Goal: Task Accomplishment & Management: Manage account settings

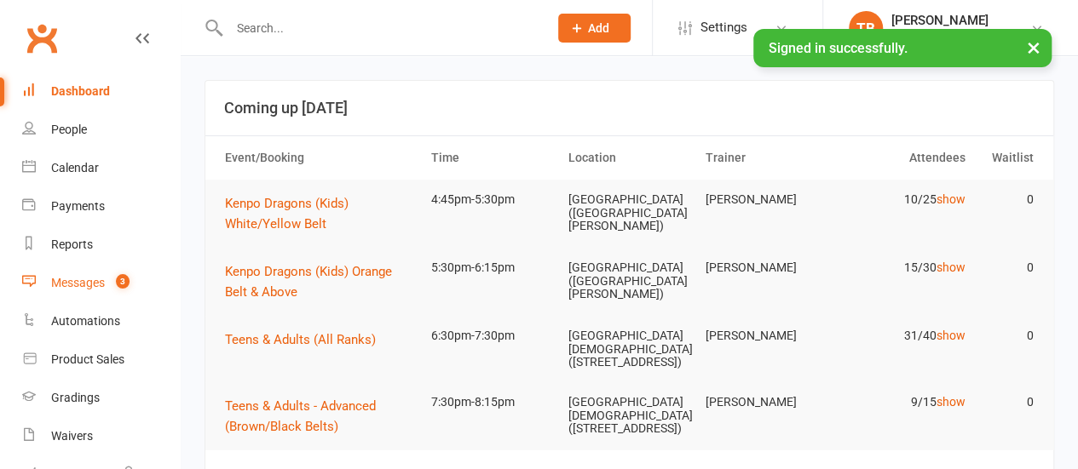
click at [75, 284] on div "Messages" at bounding box center [78, 283] width 54 height 14
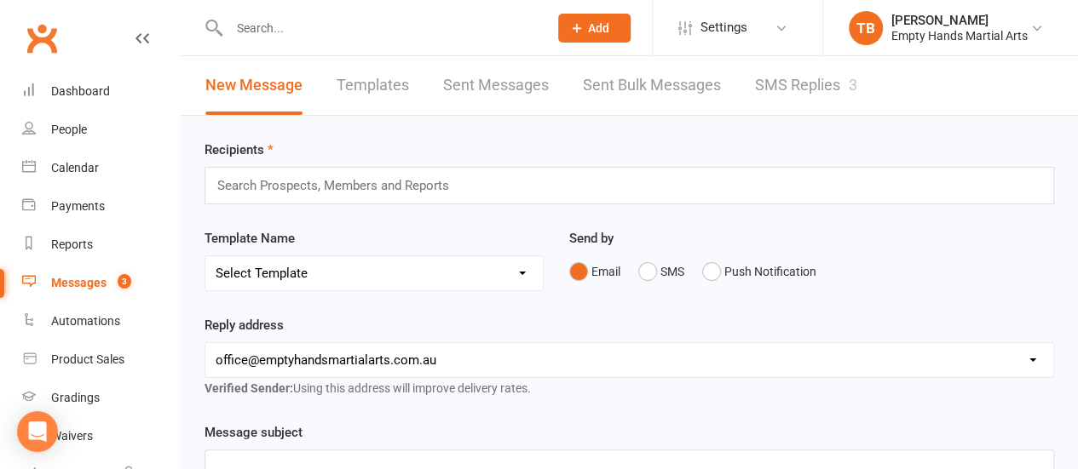
click at [778, 72] on link "SMS Replies 3" at bounding box center [806, 85] width 102 height 59
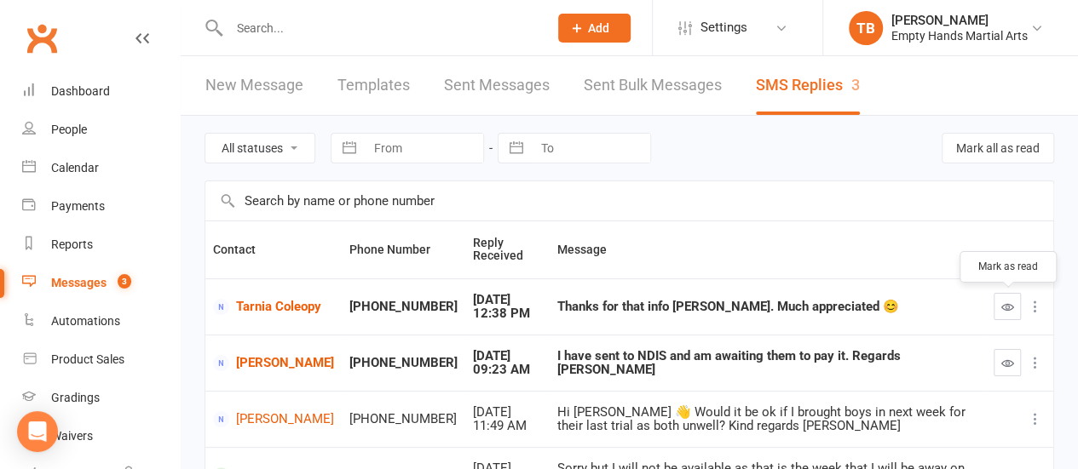
click at [1015, 311] on button "button" at bounding box center [1006, 306] width 27 height 27
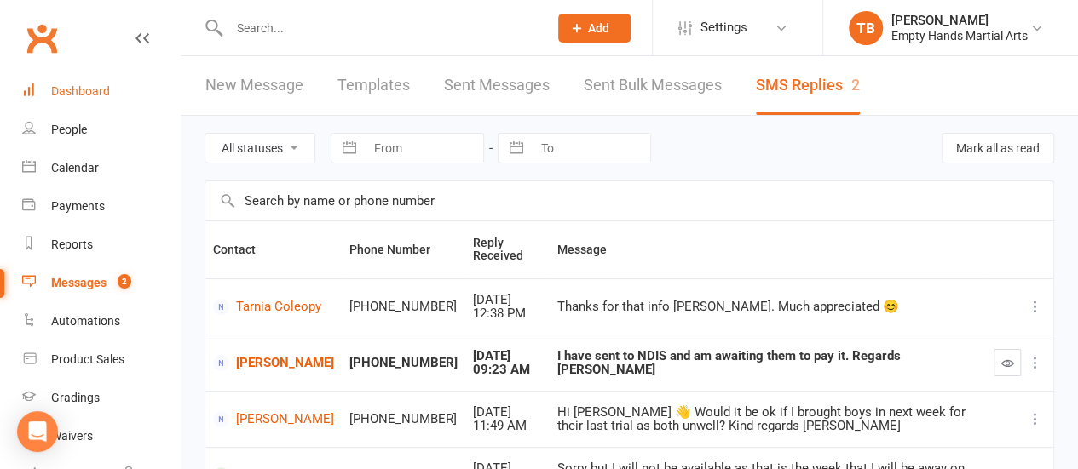
click at [87, 86] on div "Dashboard" at bounding box center [80, 91] width 59 height 14
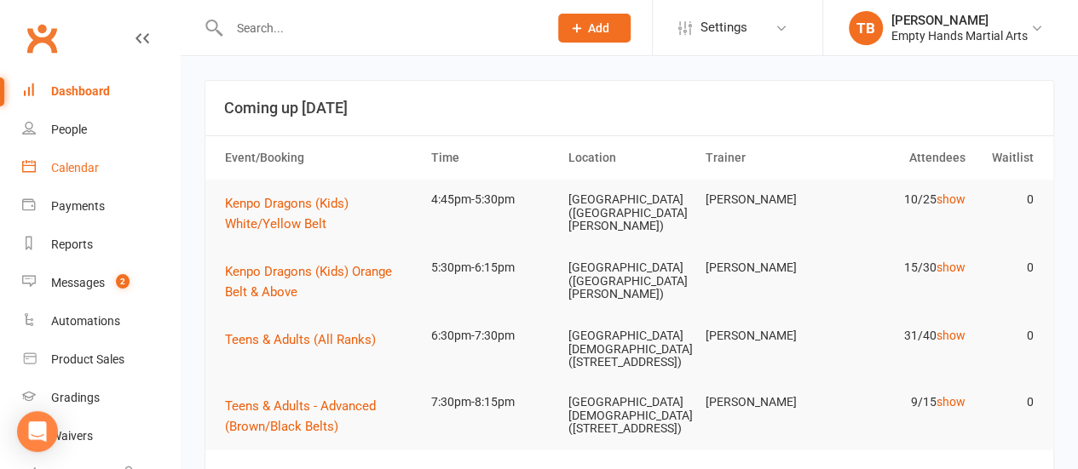
click at [106, 170] on link "Calendar" at bounding box center [101, 168] width 158 height 38
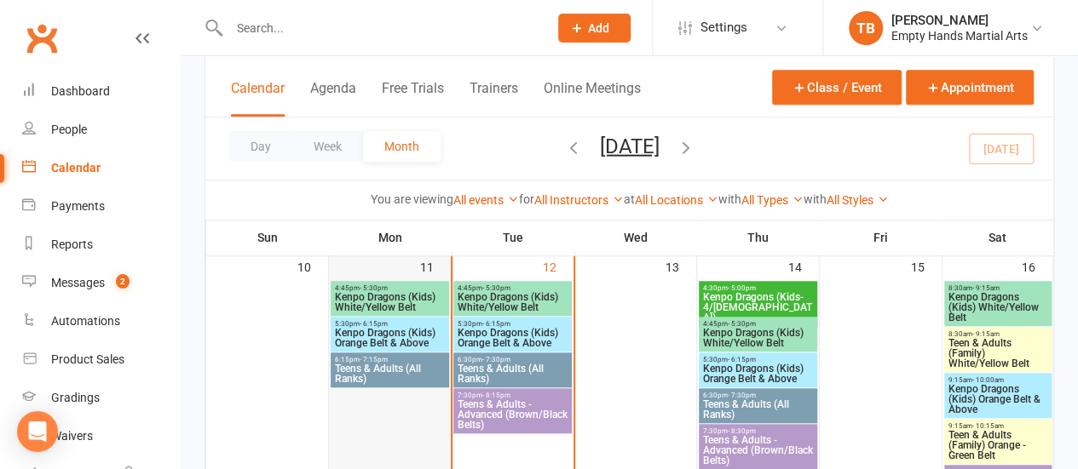
scroll to position [635, 0]
click at [509, 329] on span "Kenpo Dragons (Kids) Orange Belt & Above" at bounding box center [513, 337] width 112 height 20
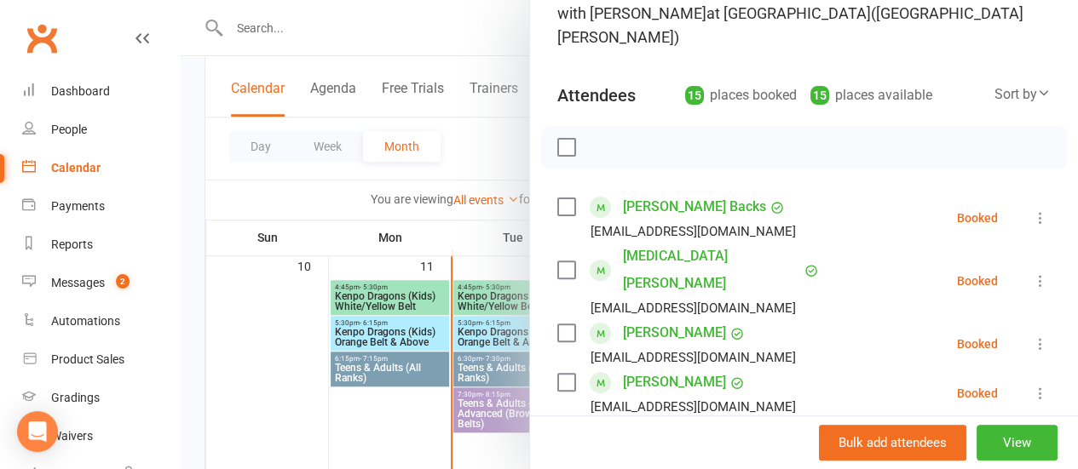
scroll to position [151, 0]
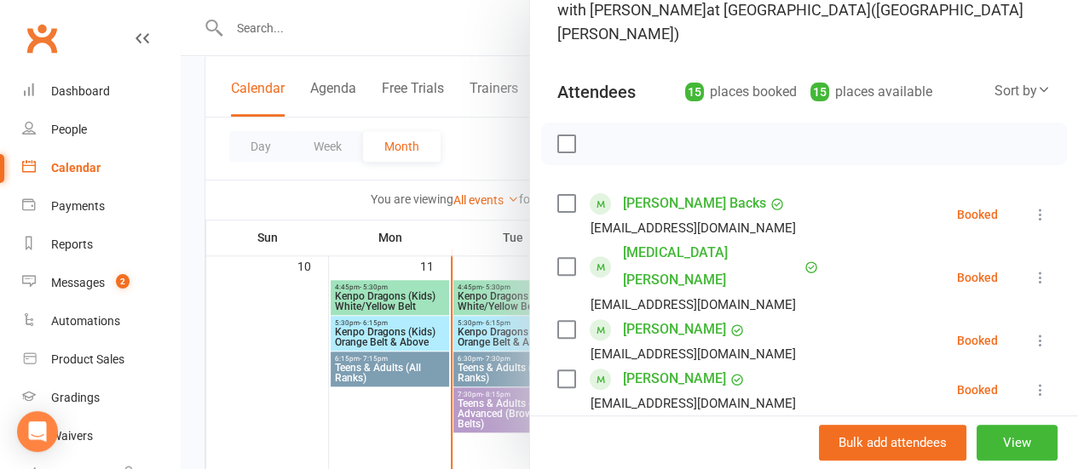
click at [388, 287] on div at bounding box center [629, 234] width 897 height 469
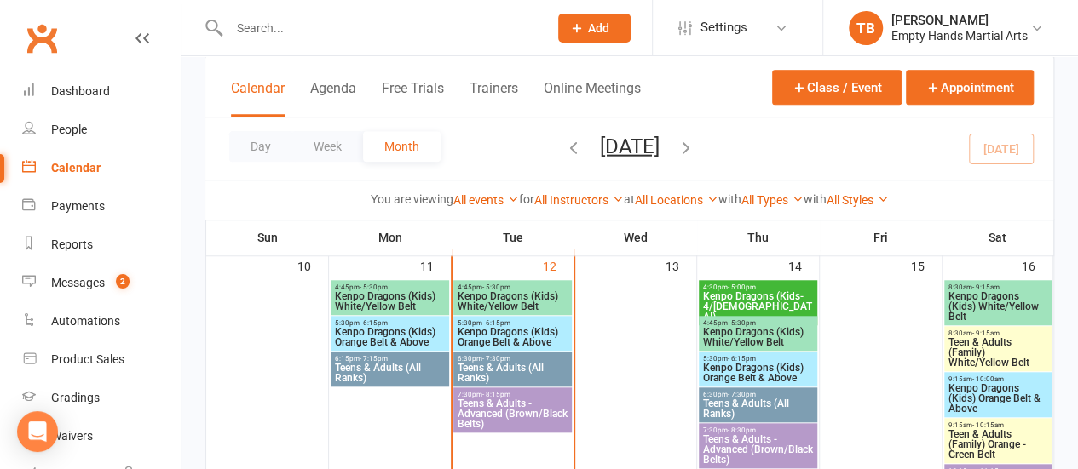
click at [377, 331] on span "Kenpo Dragons (Kids) Orange Belt & Above" at bounding box center [390, 337] width 112 height 20
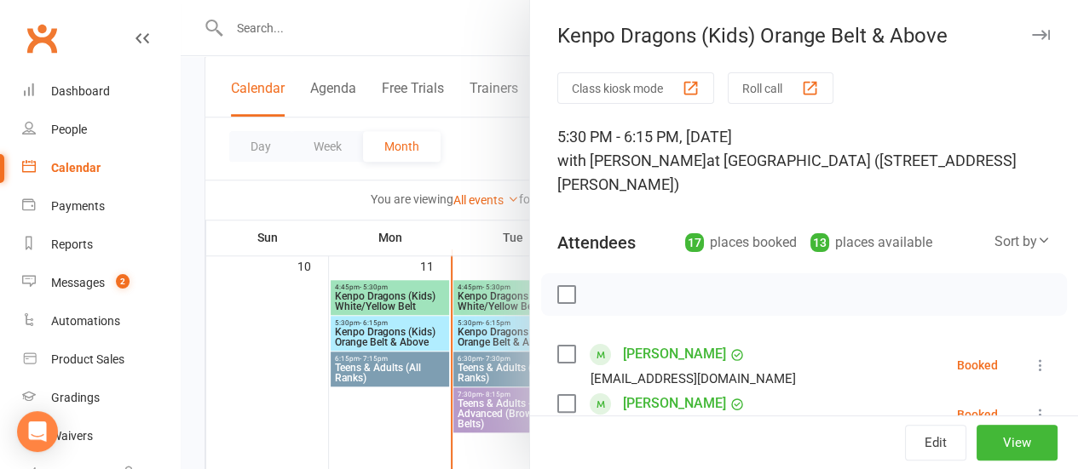
click at [560, 296] on label at bounding box center [565, 294] width 17 height 17
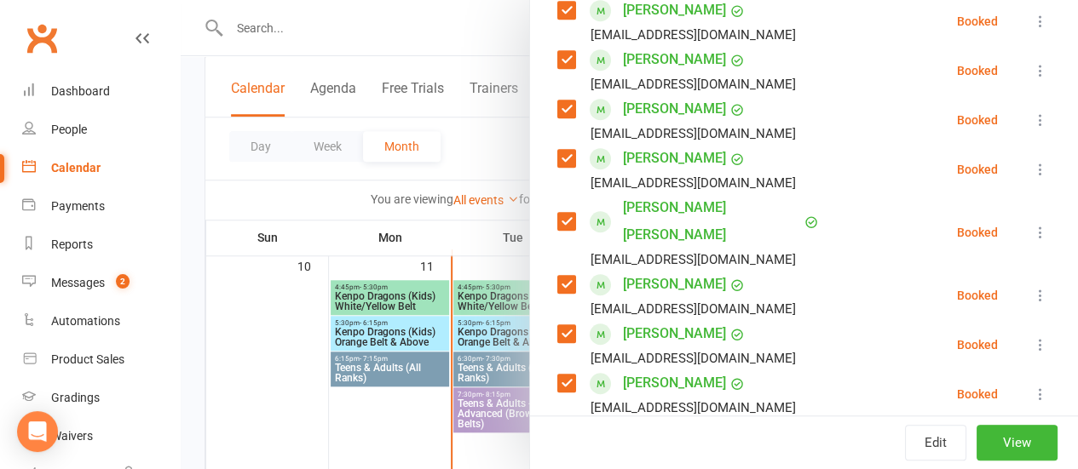
scroll to position [495, 0]
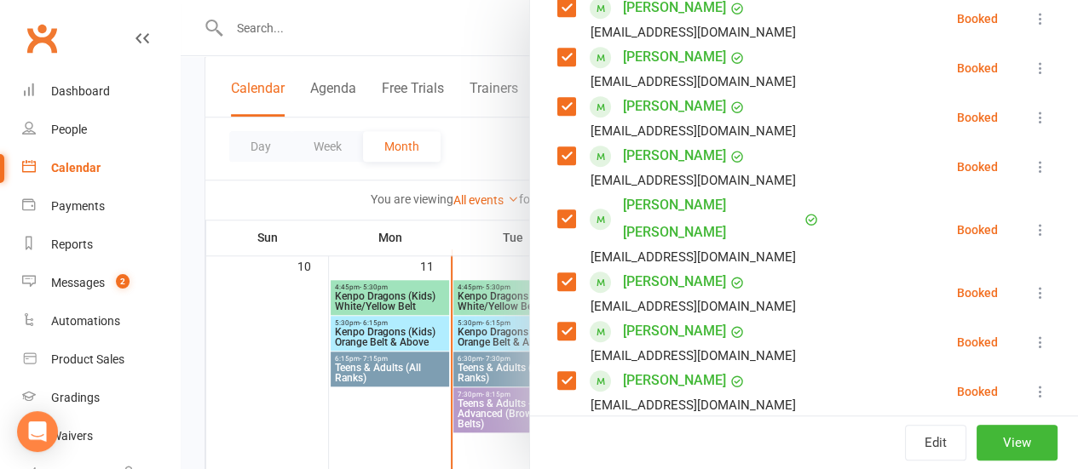
click at [557, 159] on label at bounding box center [565, 155] width 17 height 17
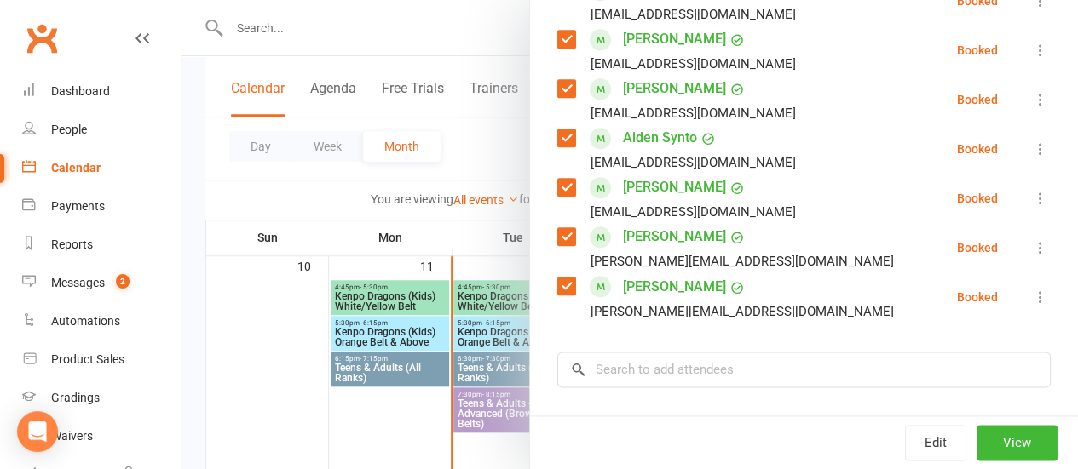
scroll to position [889, 0]
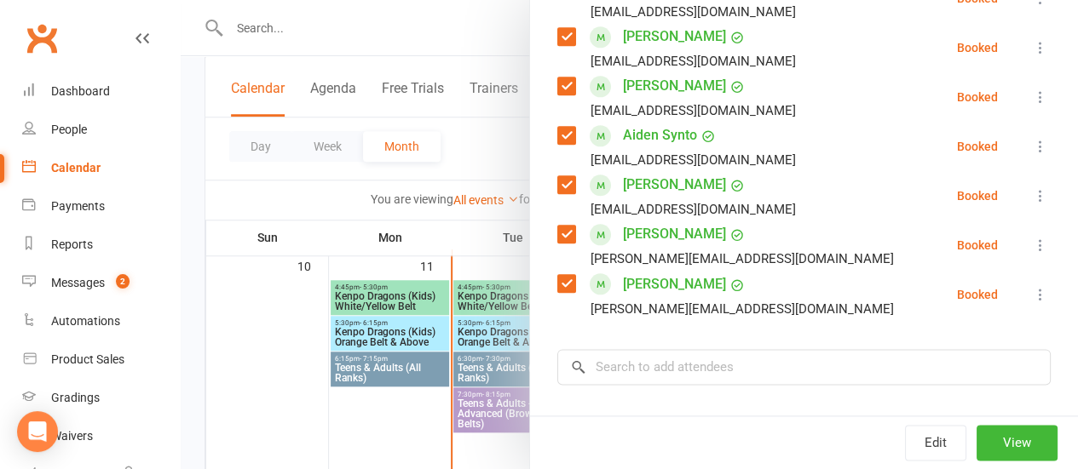
click at [557, 176] on label at bounding box center [565, 184] width 17 height 17
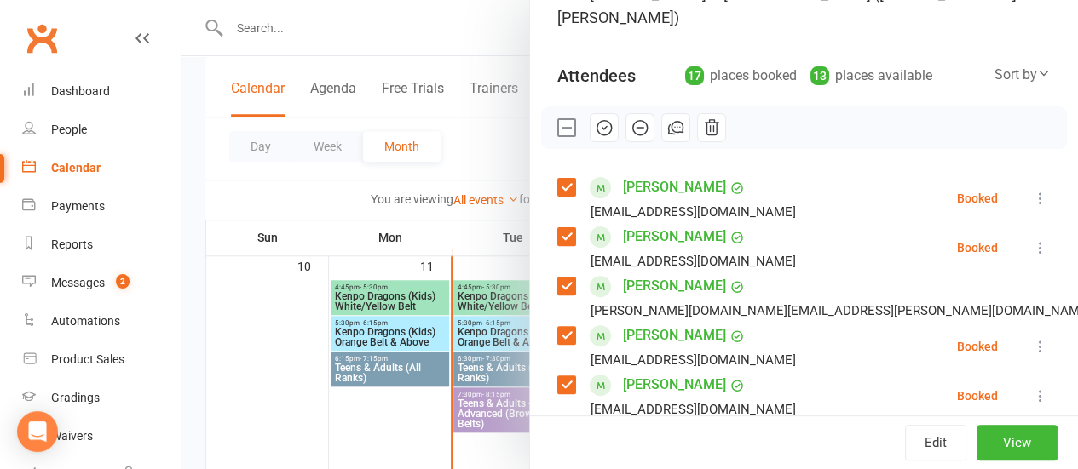
scroll to position [163, 0]
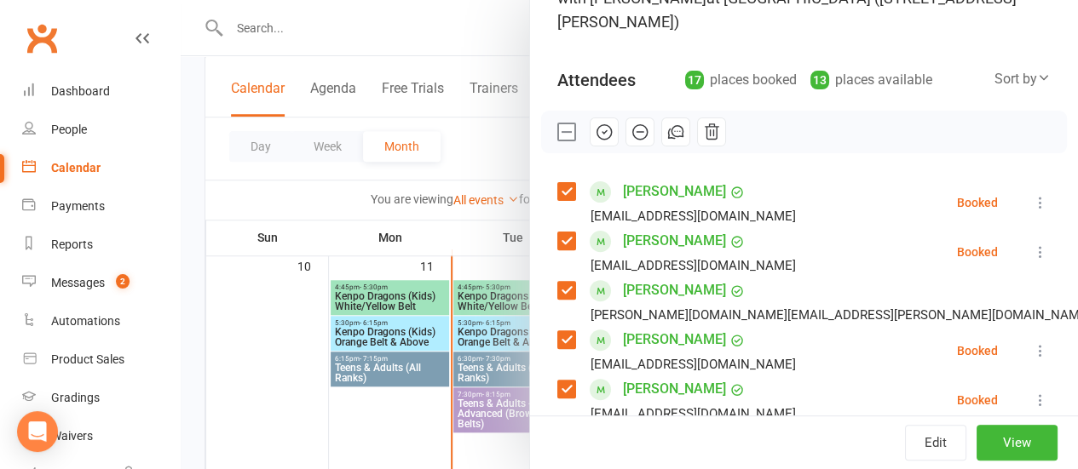
click at [596, 129] on icon "button" at bounding box center [604, 132] width 19 height 19
click at [557, 128] on label at bounding box center [565, 132] width 17 height 17
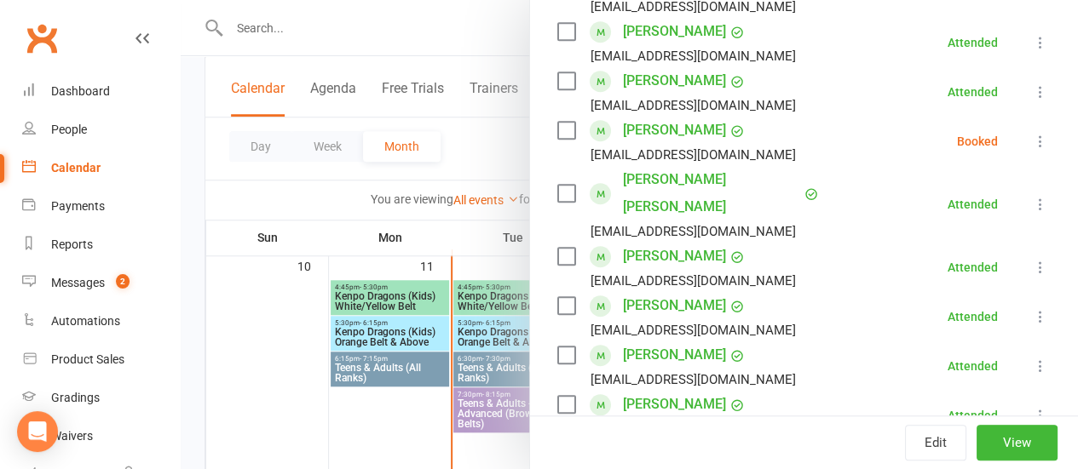
scroll to position [521, 0]
click at [1032, 141] on icon at bounding box center [1040, 141] width 17 height 17
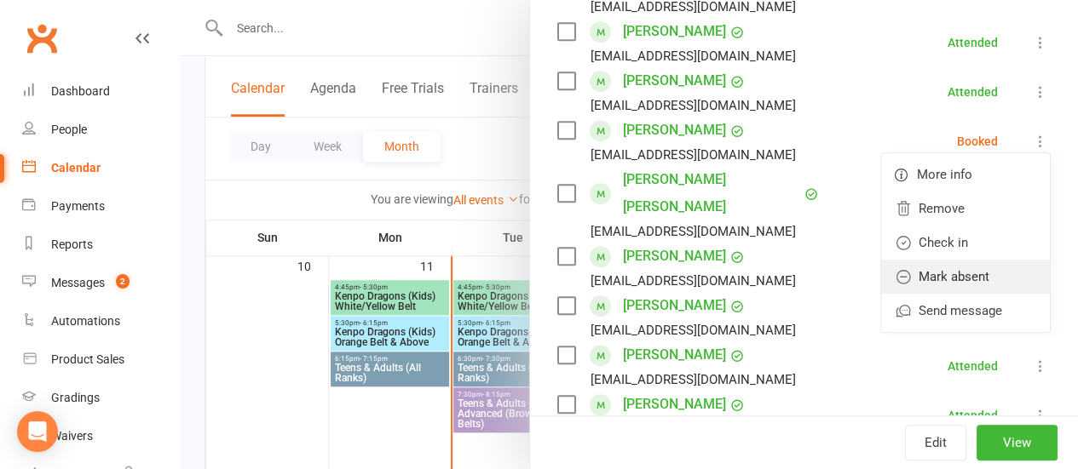
click at [935, 280] on link "Mark absent" at bounding box center [965, 277] width 169 height 34
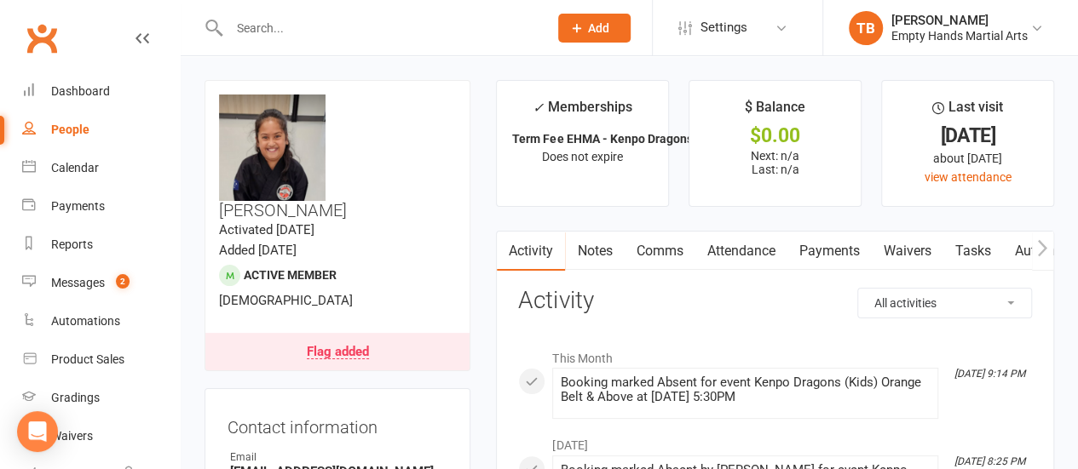
click at [367, 333] on link "Flag added" at bounding box center [337, 351] width 264 height 37
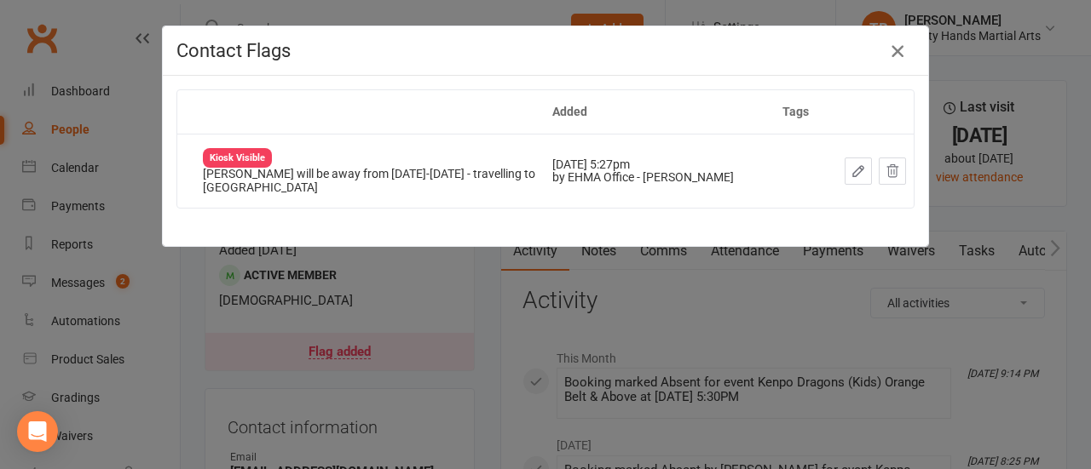
click at [894, 46] on icon "button" at bounding box center [897, 51] width 20 height 20
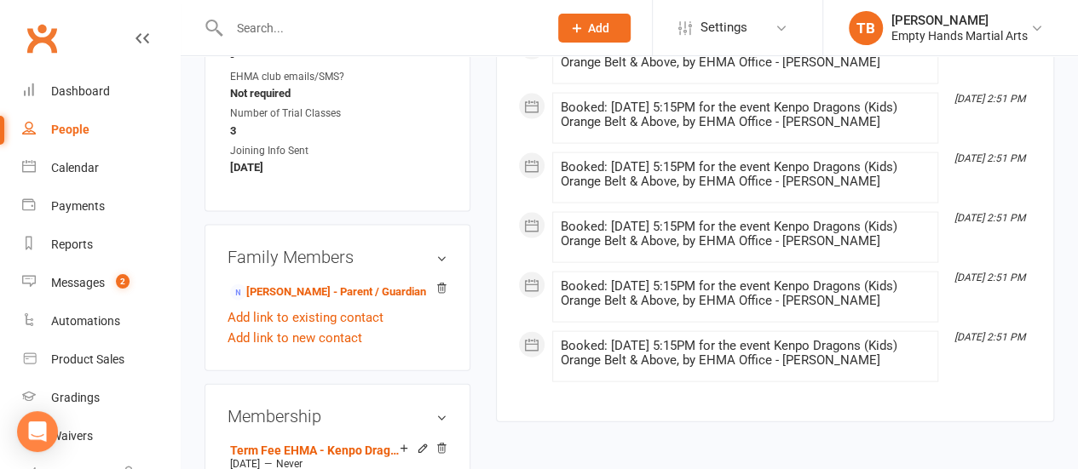
scroll to position [1736, 0]
click at [344, 285] on link "Sandy Raman - Parent / Guardian" at bounding box center [328, 294] width 196 height 18
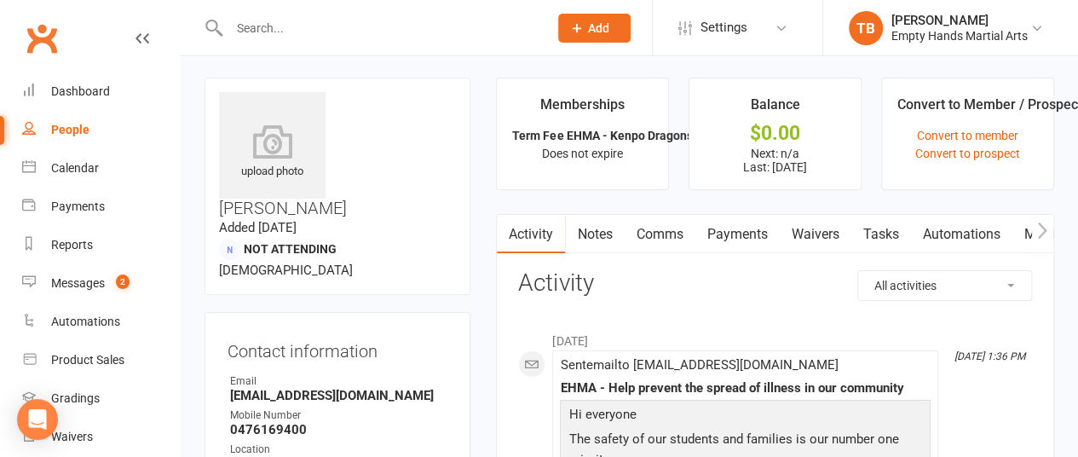
scroll to position [3, 0]
click at [659, 226] on link "Comms" at bounding box center [659, 233] width 71 height 39
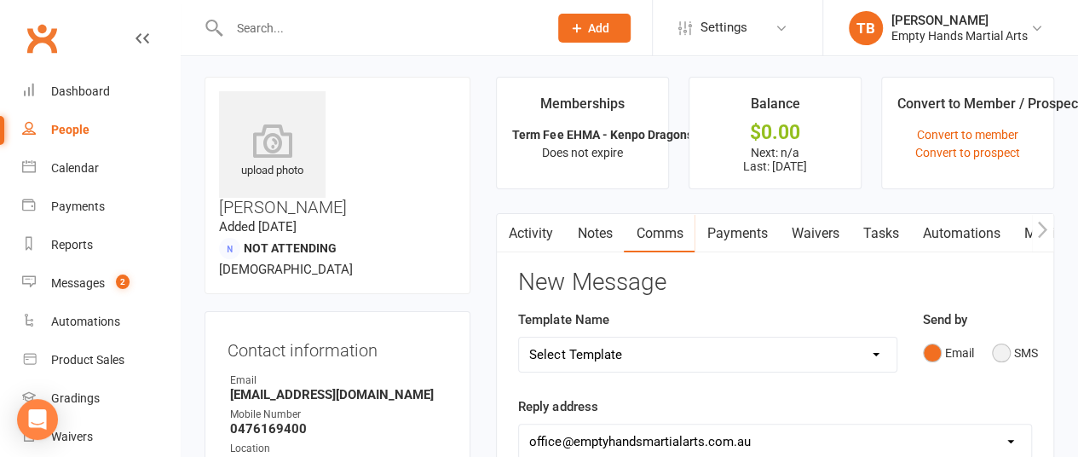
click at [997, 345] on button "SMS" at bounding box center [1015, 353] width 46 height 32
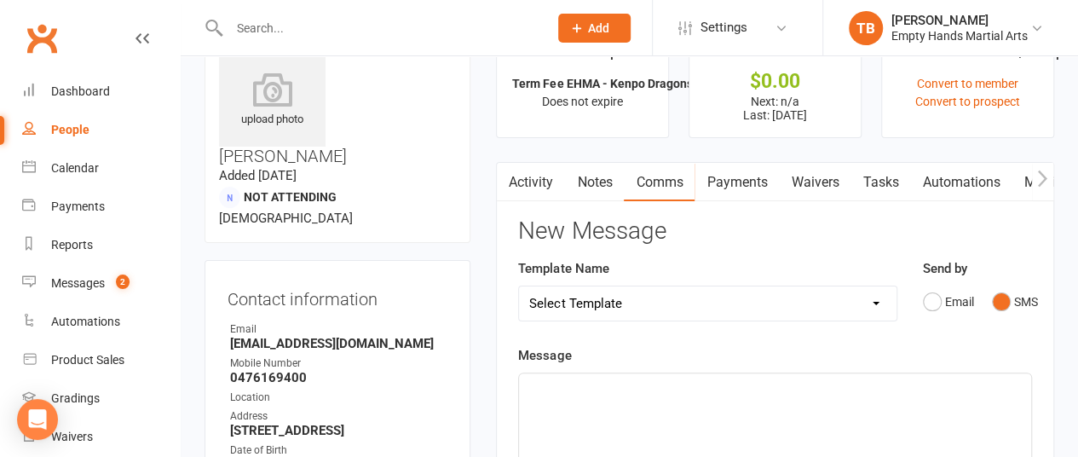
scroll to position [55, 0]
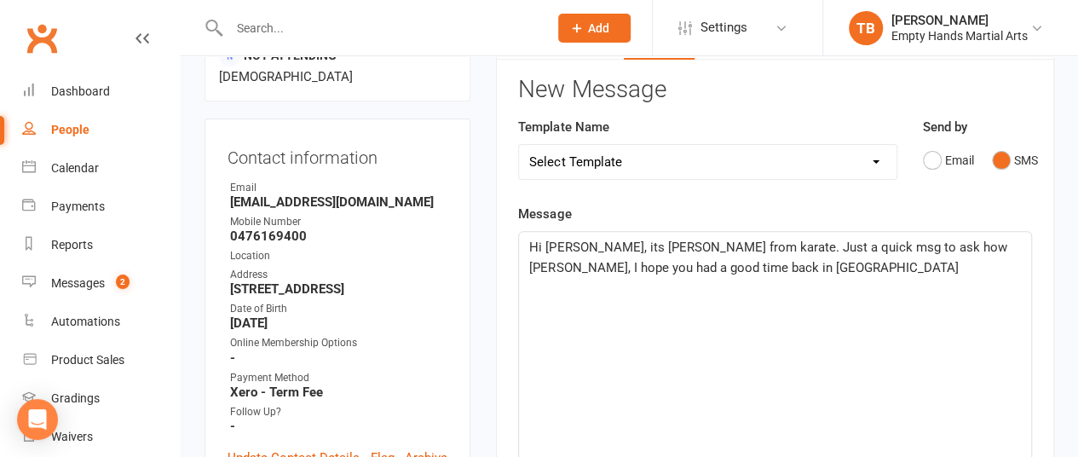
scroll to position [199, 0]
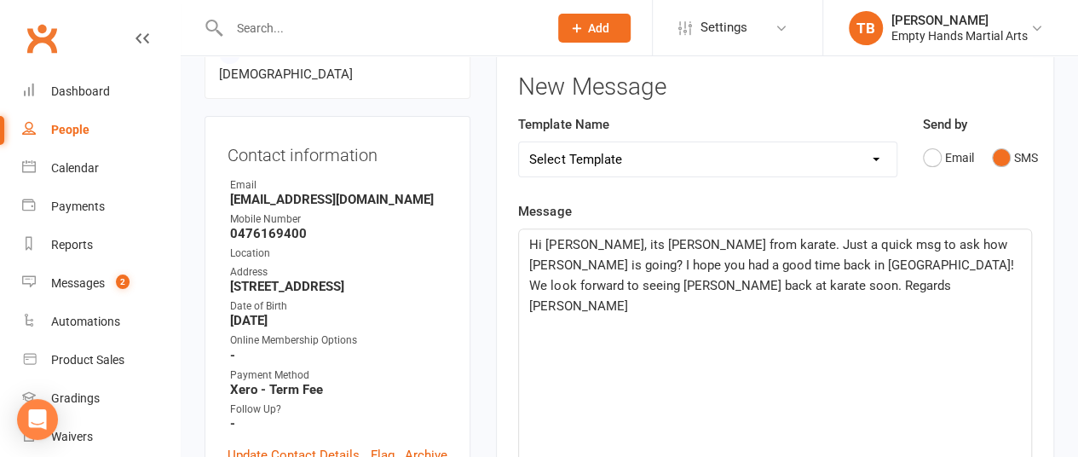
click at [489, 340] on main "Memberships Term Fee EHMA - Kenpo Dragons (Kids) - Bro... Does not expire Balan…" at bounding box center [775, 411] width 584 height 1059
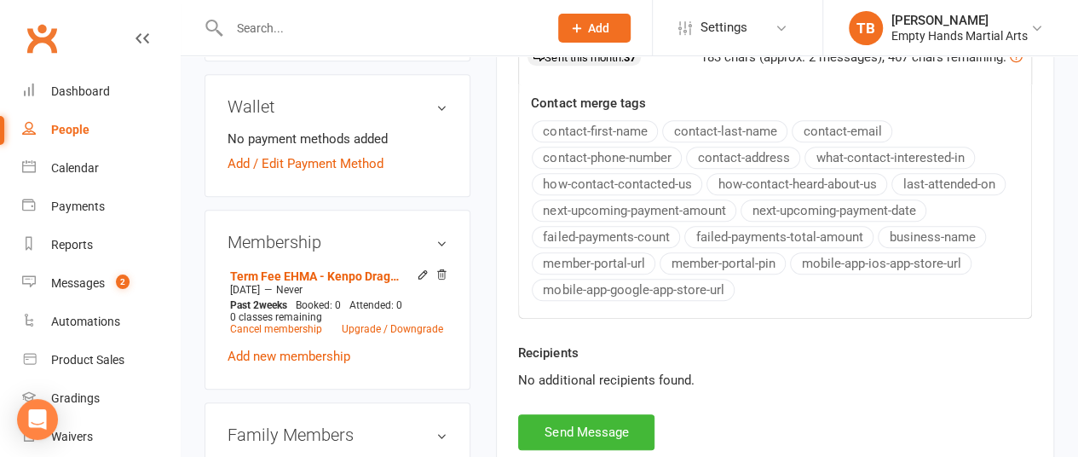
scroll to position [643, 2]
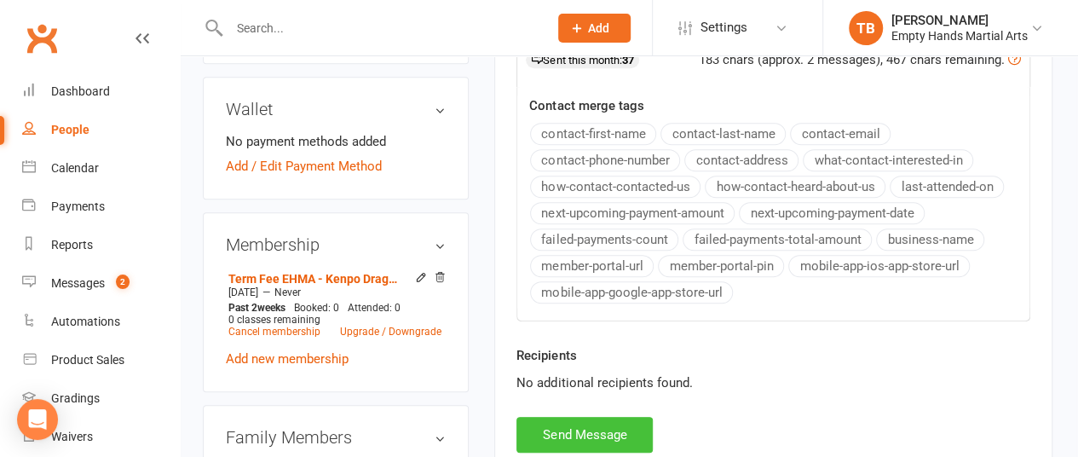
click at [567, 429] on button "Send Message" at bounding box center [584, 435] width 136 height 36
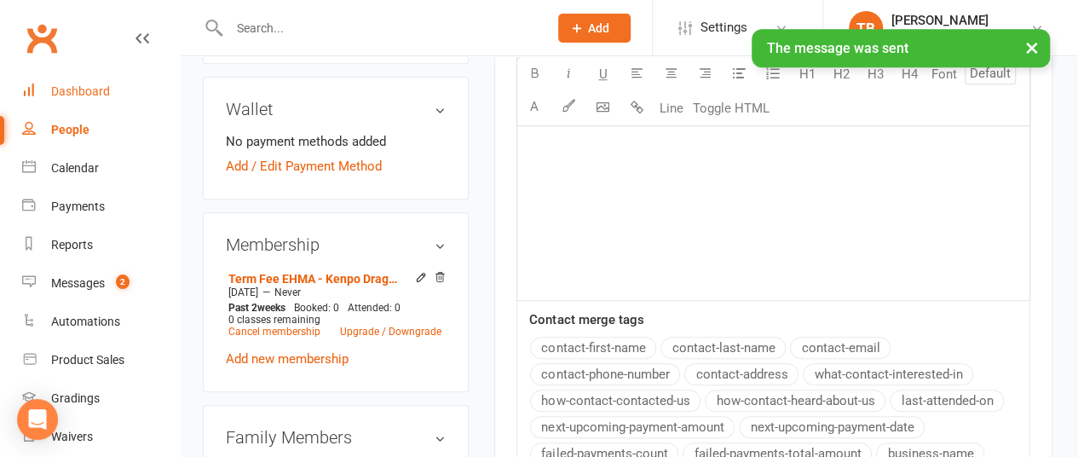
click at [85, 101] on link "Dashboard" at bounding box center [101, 91] width 158 height 38
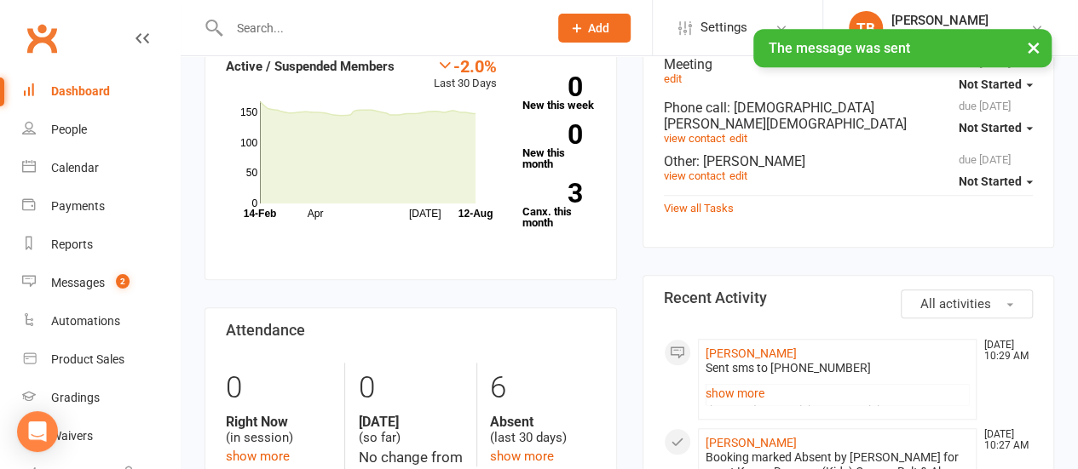
scroll to position [589, 0]
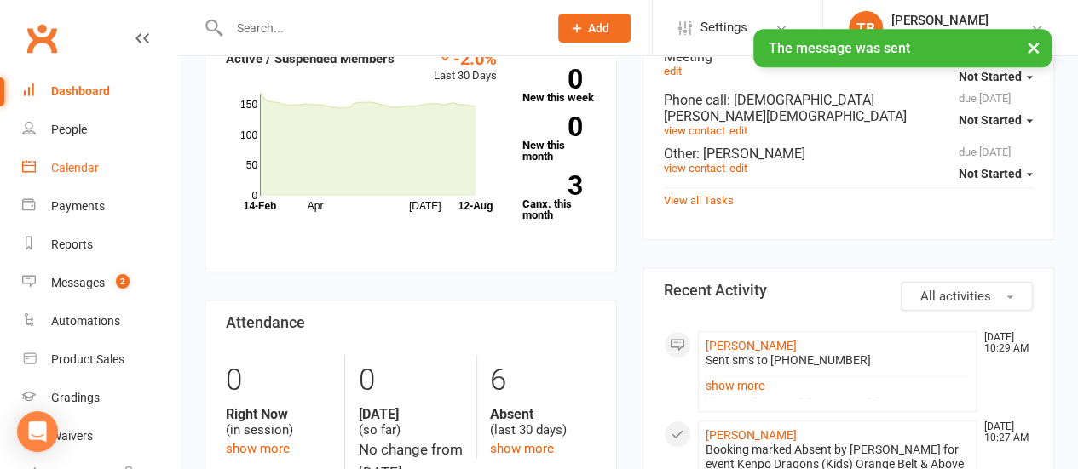
click at [78, 159] on link "Calendar" at bounding box center [101, 168] width 158 height 38
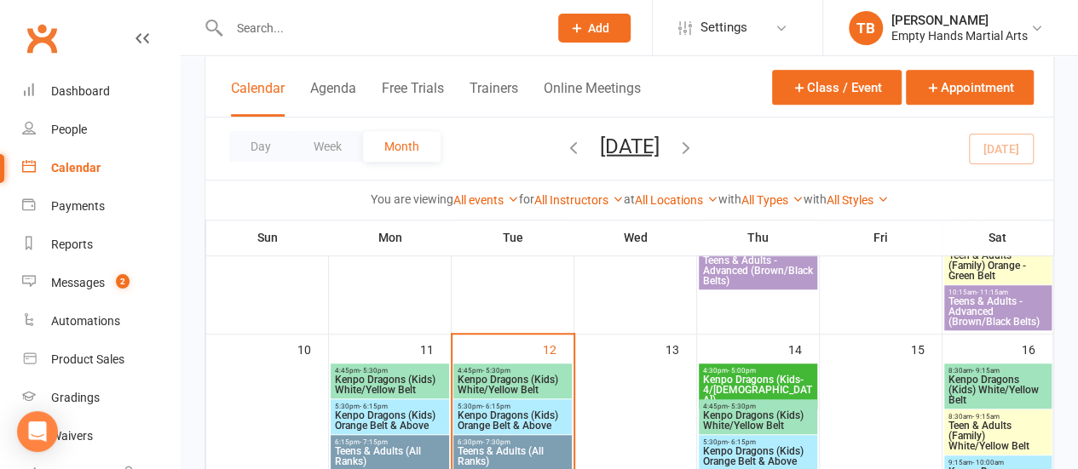
scroll to position [552, 0]
click at [376, 446] on span "Teens & Adults (All Ranks)" at bounding box center [390, 456] width 112 height 20
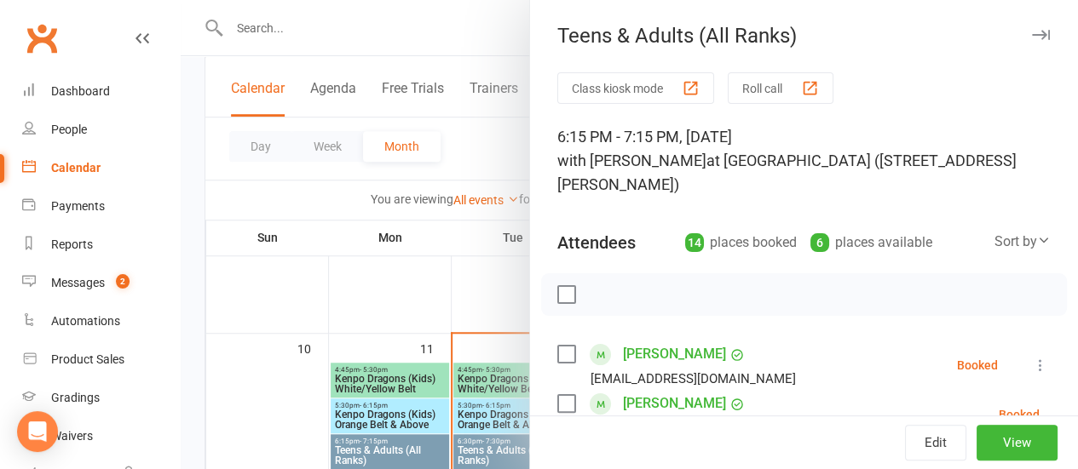
click at [557, 302] on label at bounding box center [565, 294] width 17 height 17
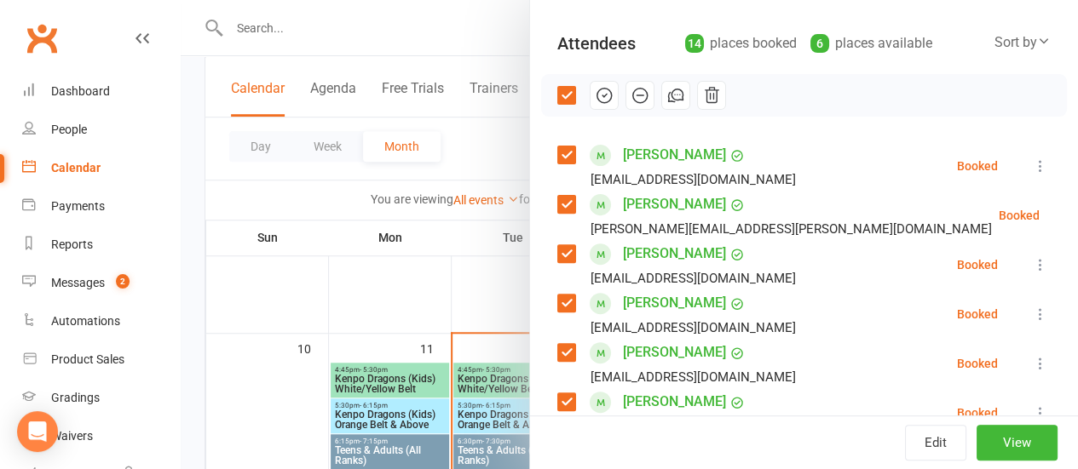
click at [557, 197] on label at bounding box center [565, 204] width 17 height 17
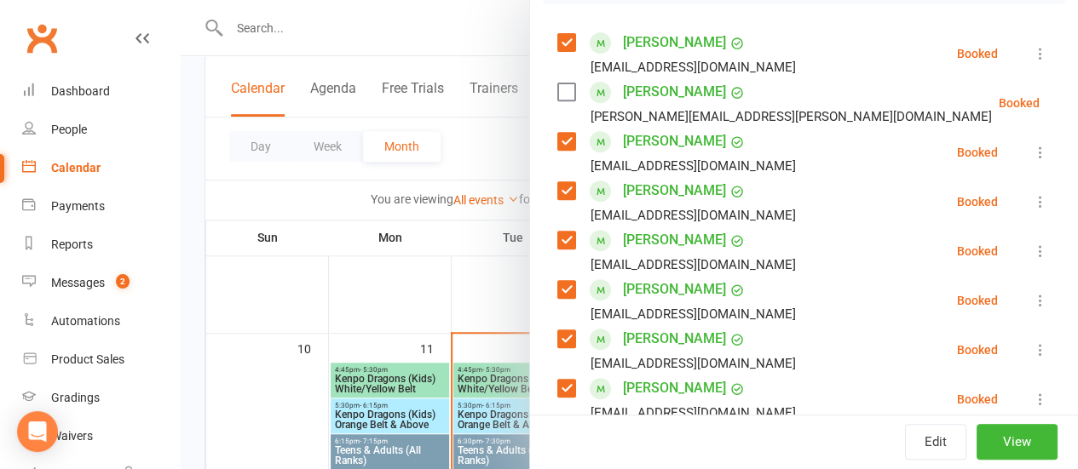
scroll to position [315, 0]
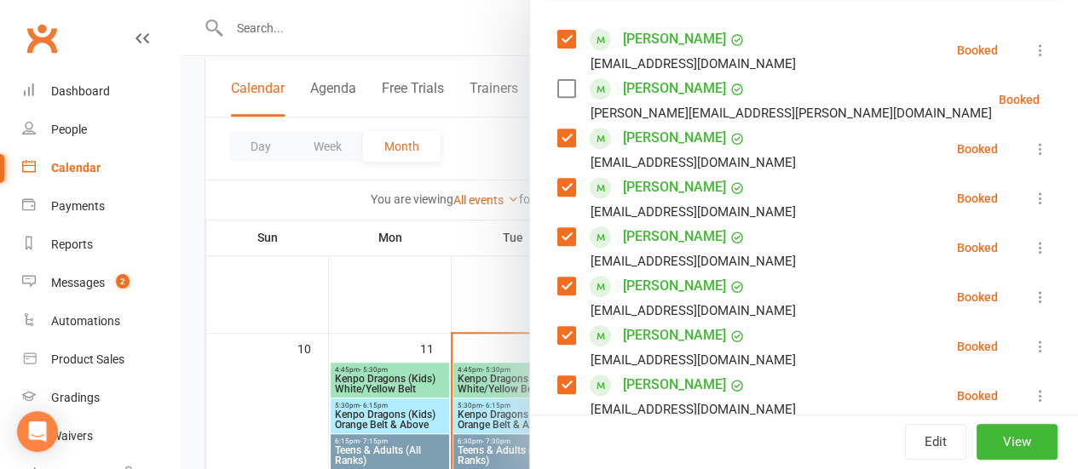
click at [557, 181] on label at bounding box center [565, 187] width 17 height 17
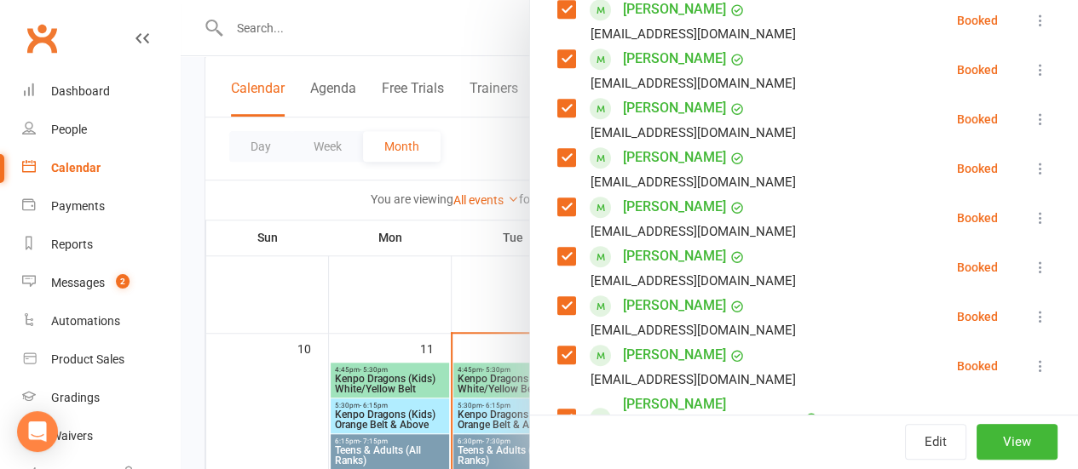
scroll to position [544, 0]
click at [557, 262] on label at bounding box center [565, 255] width 17 height 17
click at [557, 306] on label at bounding box center [565, 304] width 17 height 17
click at [557, 348] on label at bounding box center [565, 354] width 17 height 17
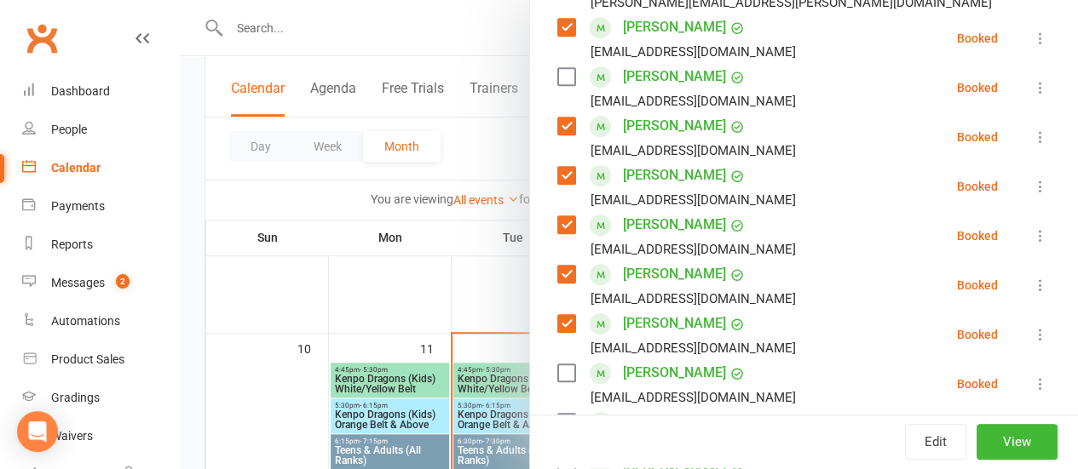
scroll to position [904, 0]
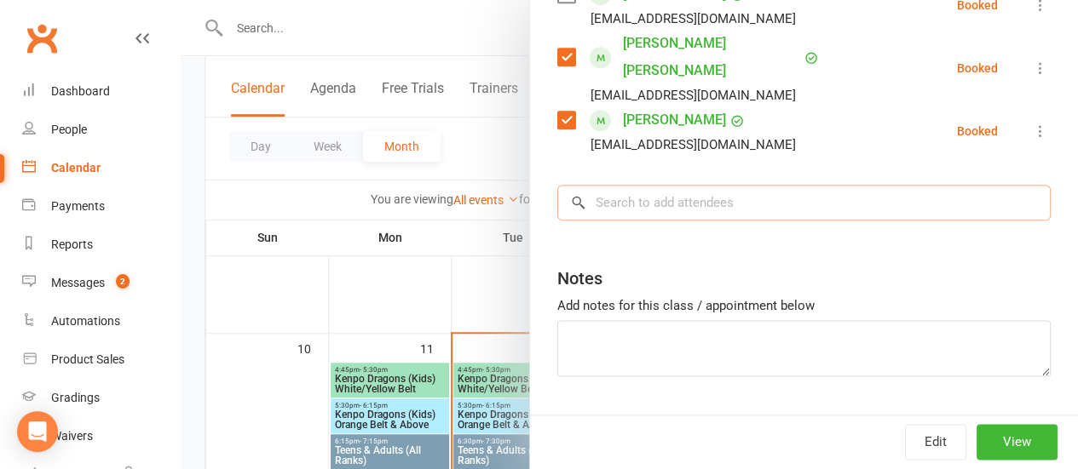
click at [767, 185] on input "search" at bounding box center [803, 203] width 493 height 36
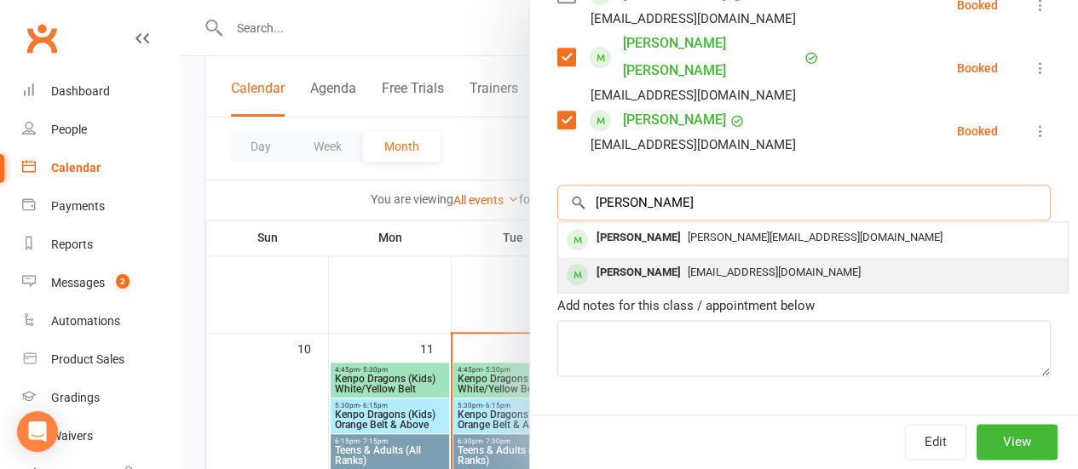
type input "amelia"
click at [700, 266] on span "[EMAIL_ADDRESS][DOMAIN_NAME]" at bounding box center [774, 272] width 173 height 13
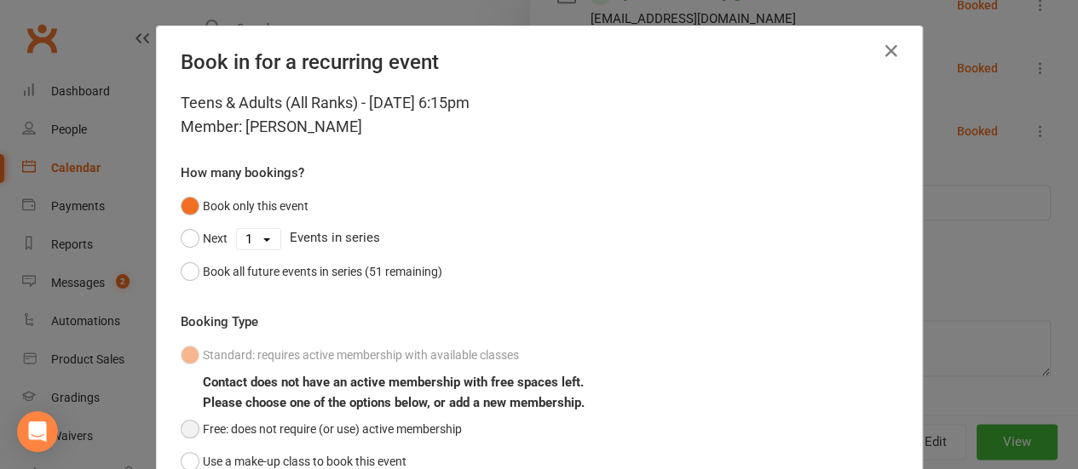
click at [299, 420] on button "Free: does not require (or use) active membership" at bounding box center [321, 429] width 281 height 32
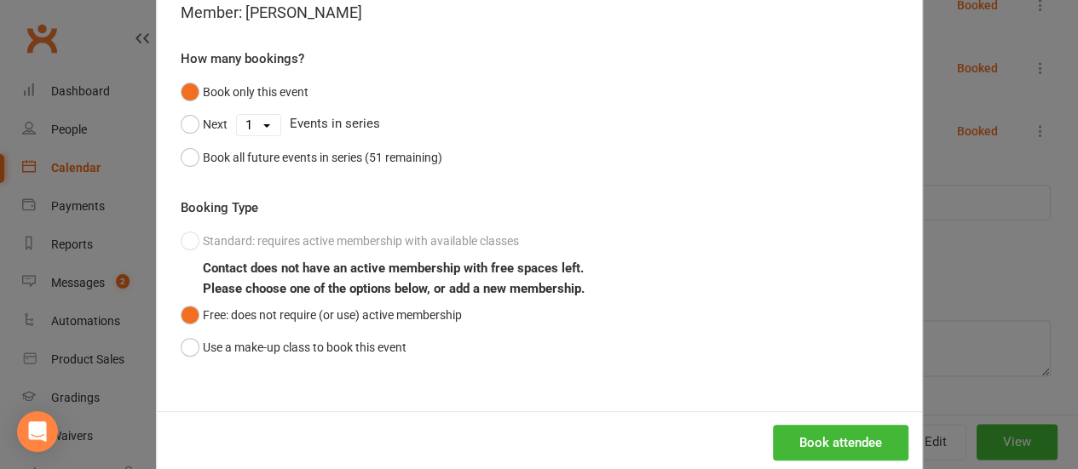
scroll to position [144, 0]
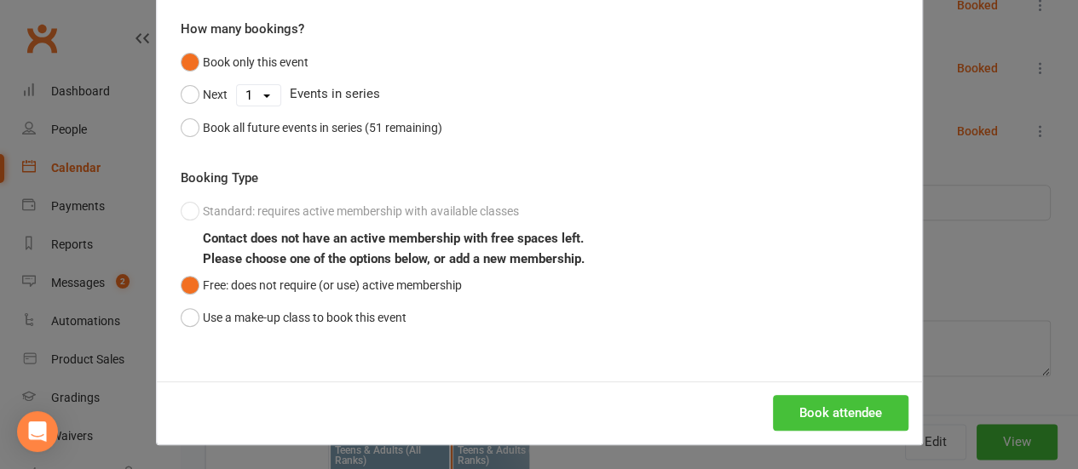
click at [839, 395] on button "Book attendee" at bounding box center [840, 413] width 135 height 36
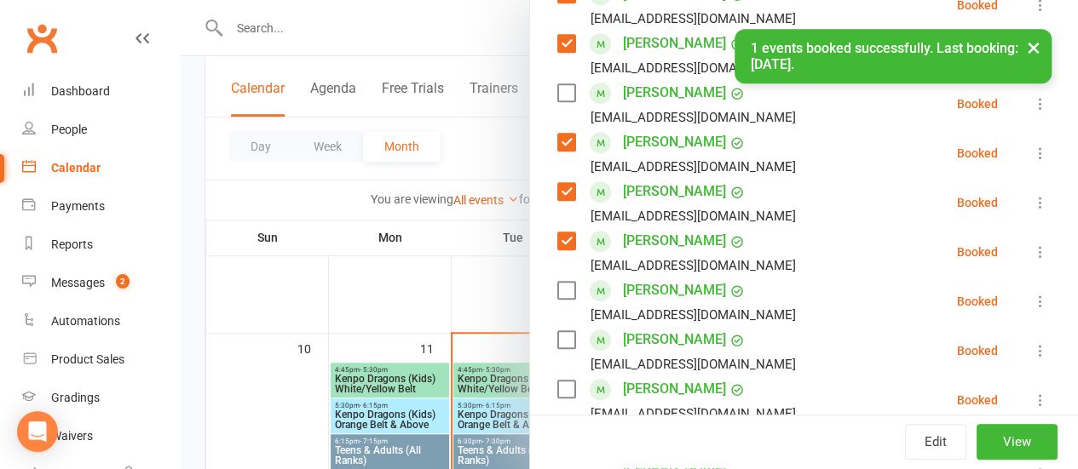
scroll to position [530, 0]
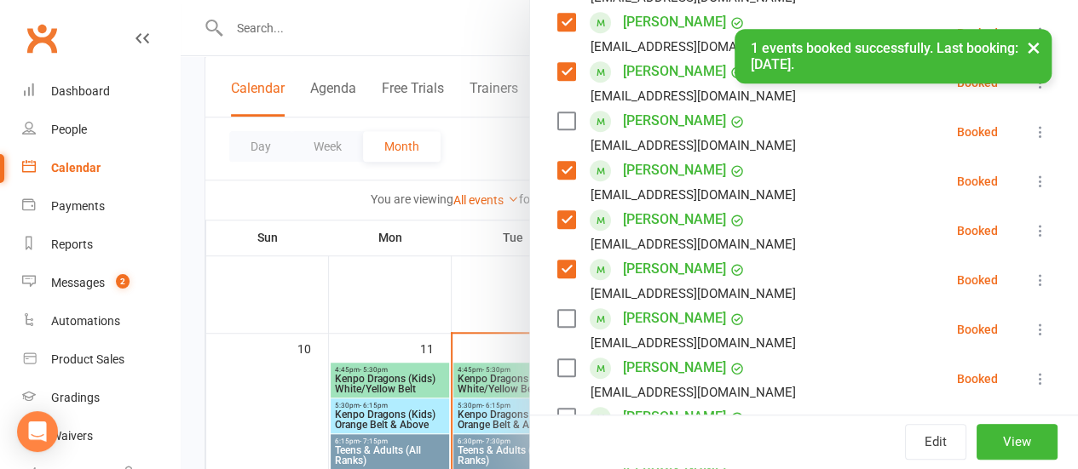
click at [559, 128] on label at bounding box center [565, 120] width 17 height 17
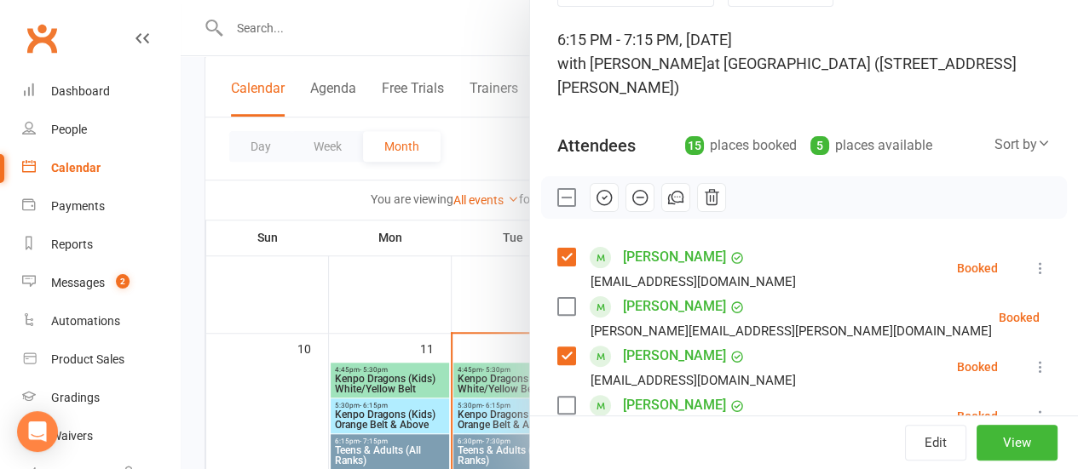
scroll to position [90, 0]
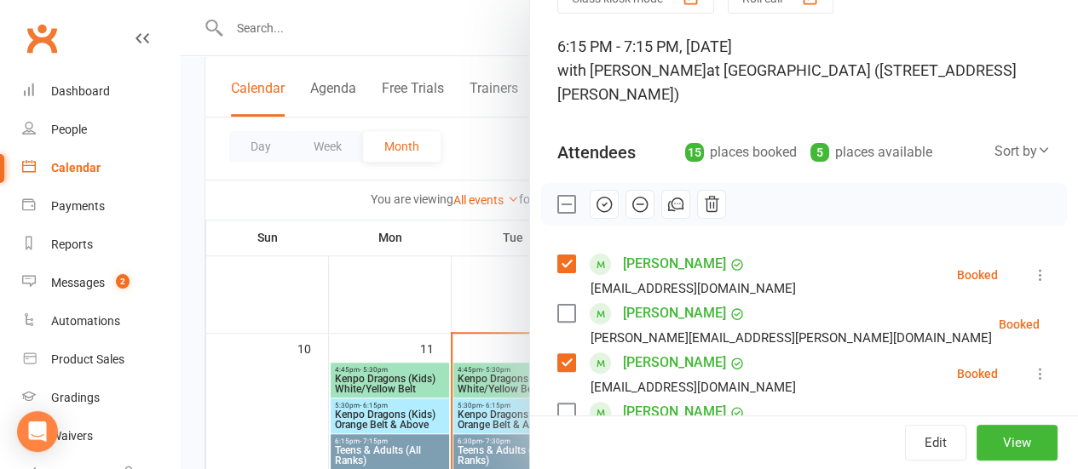
click at [597, 206] on icon "button" at bounding box center [604, 205] width 14 height 14
click at [557, 204] on label at bounding box center [565, 204] width 17 height 17
click at [557, 319] on label at bounding box center [565, 313] width 17 height 17
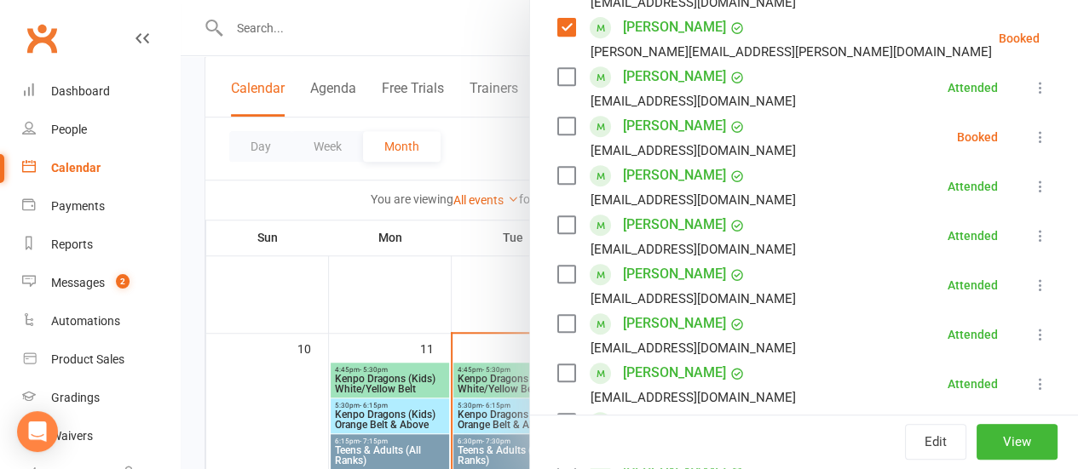
scroll to position [377, 0]
click at [562, 125] on div "Naomi Egan np-30@hotmail.com" at bounding box center [679, 136] width 245 height 49
click at [559, 126] on label at bounding box center [565, 125] width 17 height 17
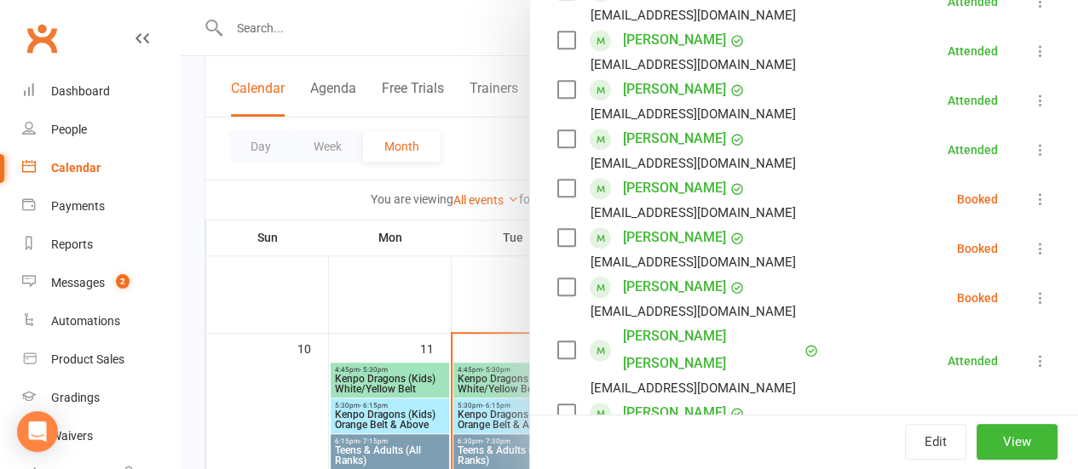
scroll to position [676, 0]
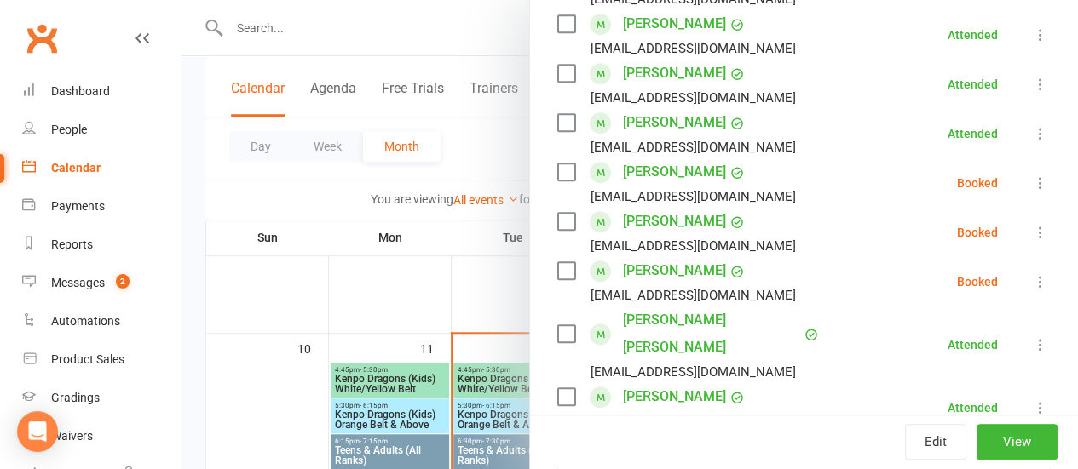
click at [557, 169] on label at bounding box center [565, 172] width 17 height 17
click at [557, 226] on label at bounding box center [565, 221] width 17 height 17
click at [557, 259] on div "Rehmat Kaur Seth amar@mhcw.com.au" at bounding box center [679, 281] width 245 height 49
click at [557, 284] on div "Rehmat Kaur Seth amar@mhcw.com.au" at bounding box center [679, 281] width 245 height 49
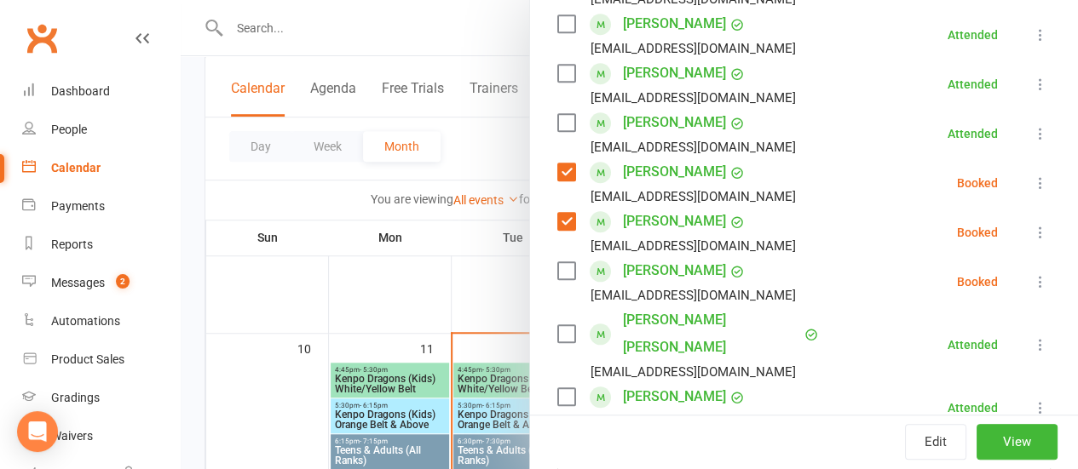
click at [557, 272] on label at bounding box center [565, 270] width 17 height 17
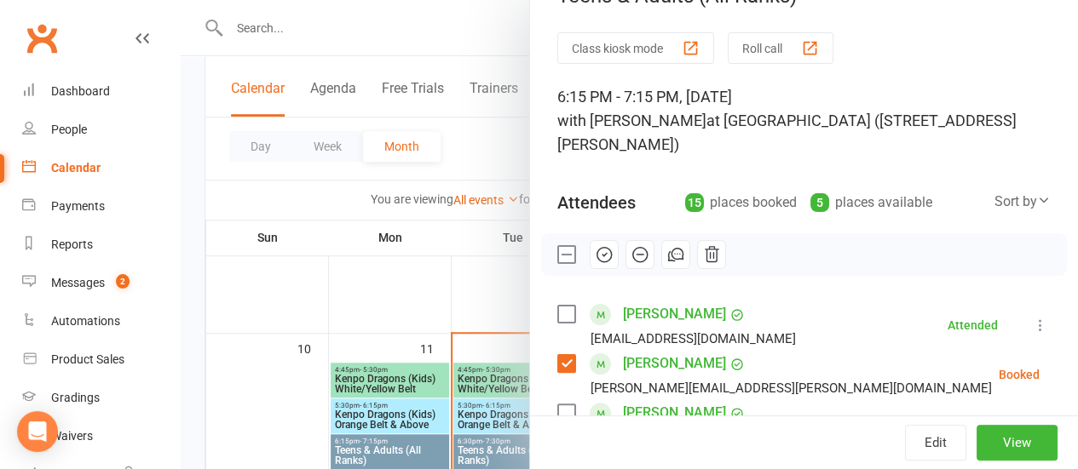
scroll to position [9, 0]
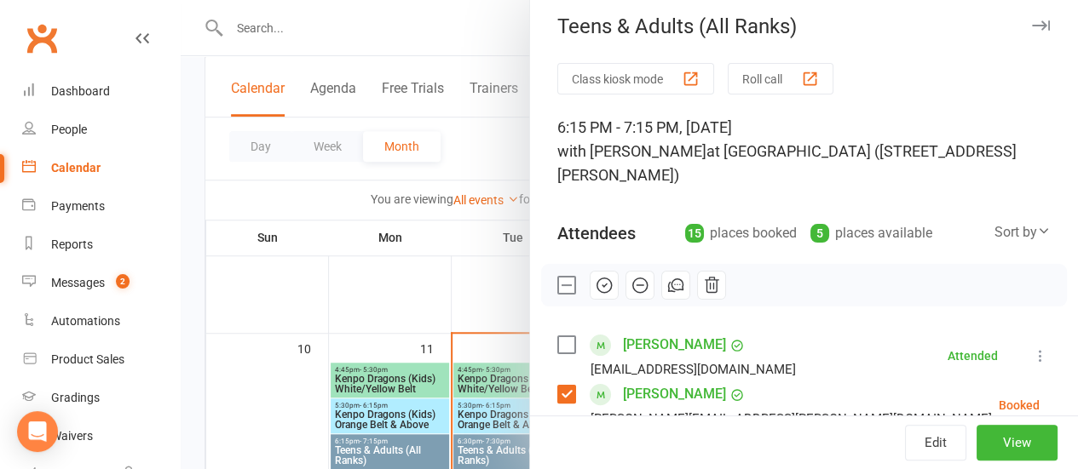
drag, startPoint x: 833, startPoint y: 250, endPoint x: 864, endPoint y: 36, distance: 216.0
click at [864, 36] on div "Teens & Adults (All Ranks)" at bounding box center [804, 26] width 548 height 24
click at [625, 297] on button "button" at bounding box center [639, 285] width 29 height 29
click at [557, 285] on label at bounding box center [565, 285] width 17 height 17
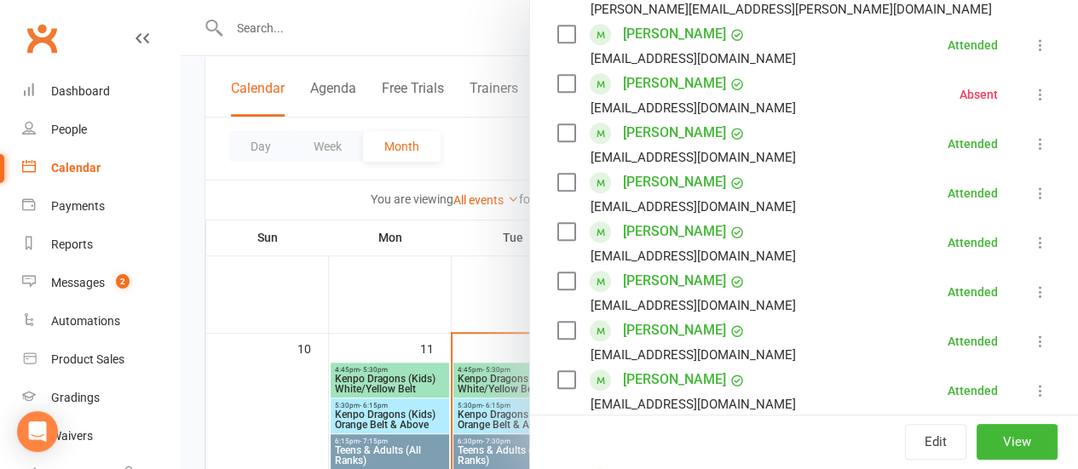
scroll to position [418, 0]
click at [446, 169] on div at bounding box center [629, 234] width 897 height 469
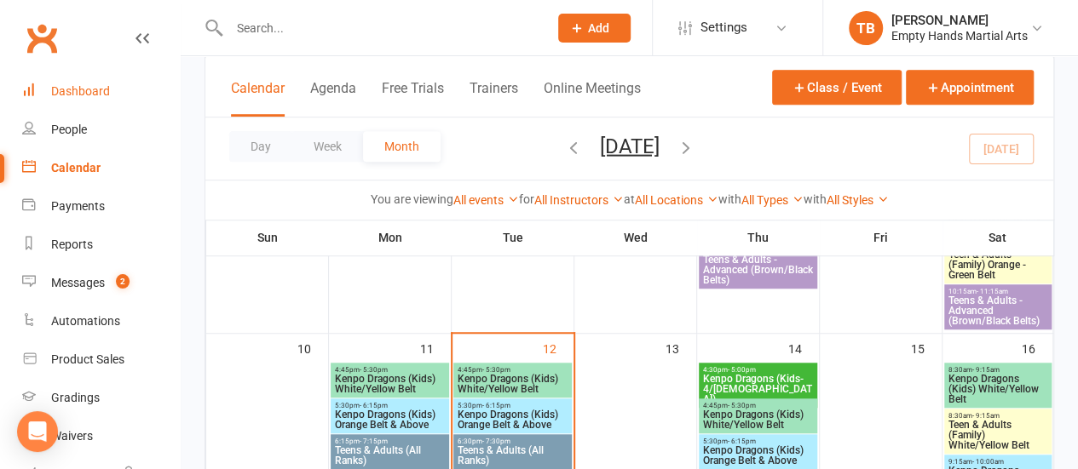
click at [118, 92] on link "Dashboard" at bounding box center [101, 91] width 158 height 38
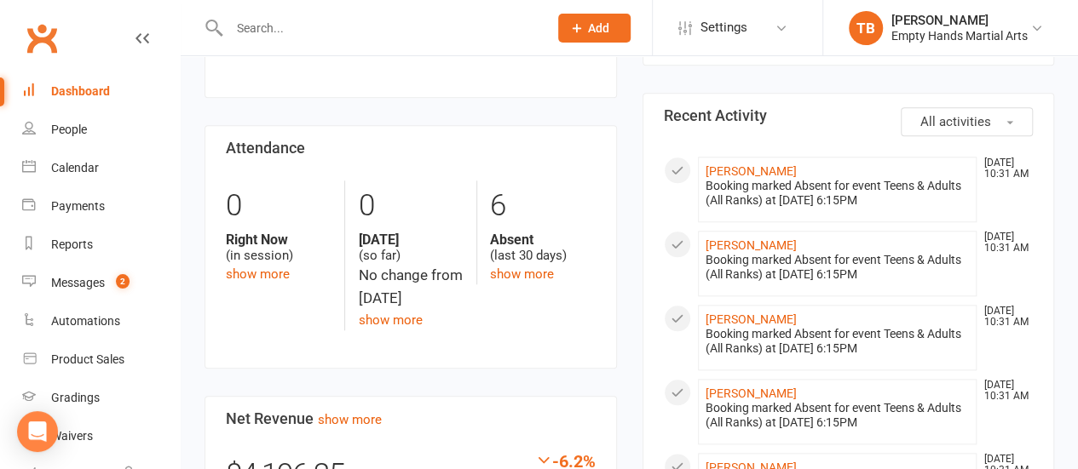
scroll to position [786, 0]
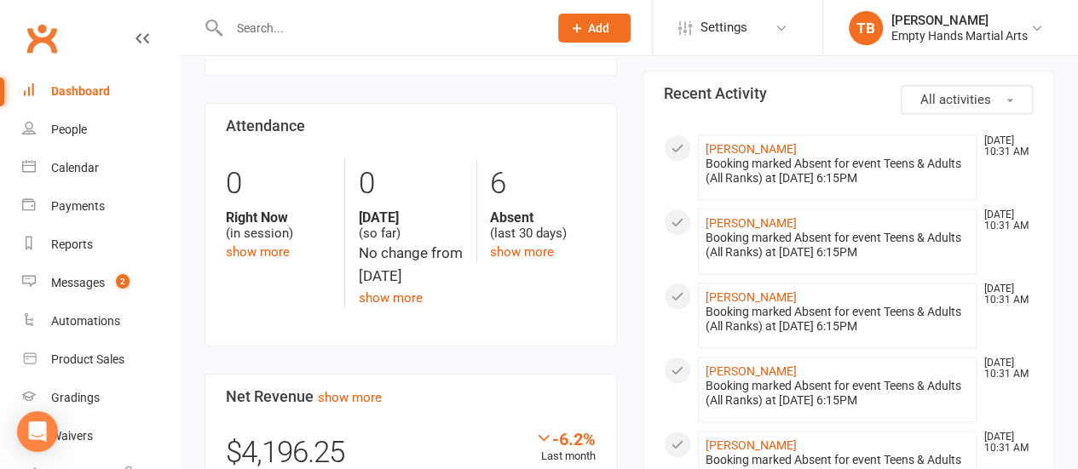
click at [537, 242] on div "Absent (last 30 days)" at bounding box center [542, 226] width 105 height 32
click at [532, 260] on link "show more" at bounding box center [522, 252] width 64 height 15
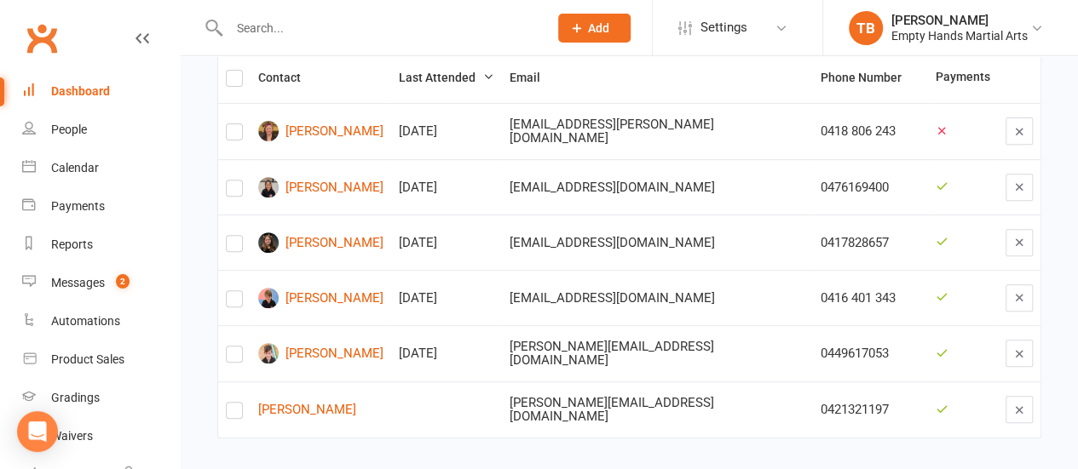
scroll to position [274, 0]
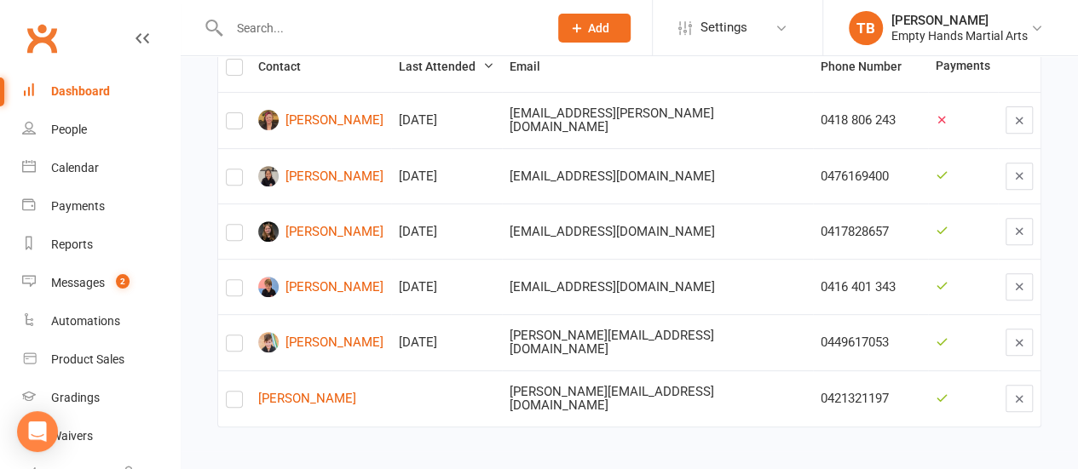
click at [86, 90] on div "Dashboard" at bounding box center [80, 91] width 59 height 14
